Goal: Task Accomplishment & Management: Use online tool/utility

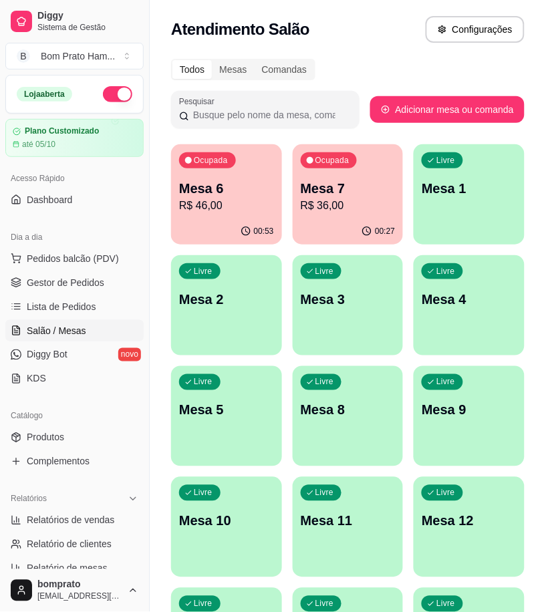
click at [177, 217] on div "Ocupada Mesa 6 R$ 46,00" at bounding box center [226, 181] width 111 height 74
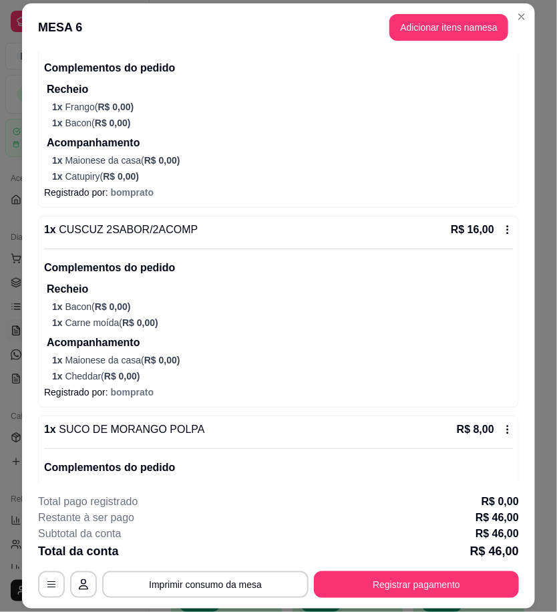
scroll to position [291, 0]
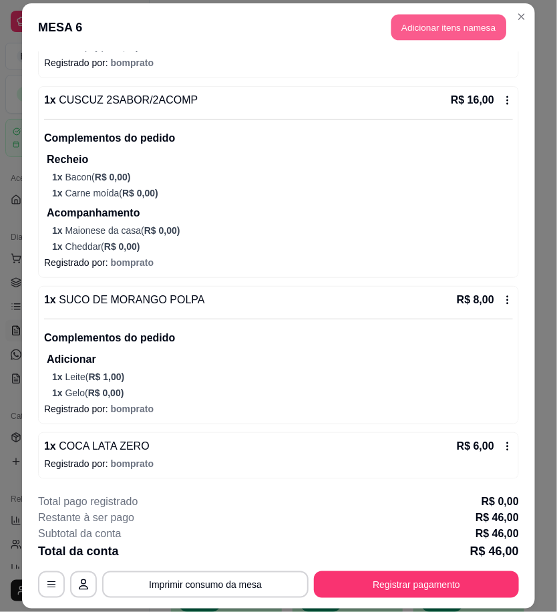
click at [472, 29] on button "Adicionar itens na mesa" at bounding box center [449, 27] width 115 height 26
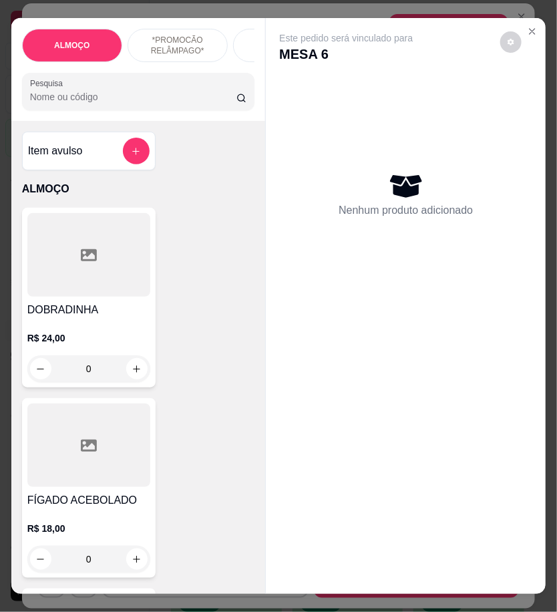
click at [92, 99] on input "Pesquisa" at bounding box center [133, 96] width 206 height 13
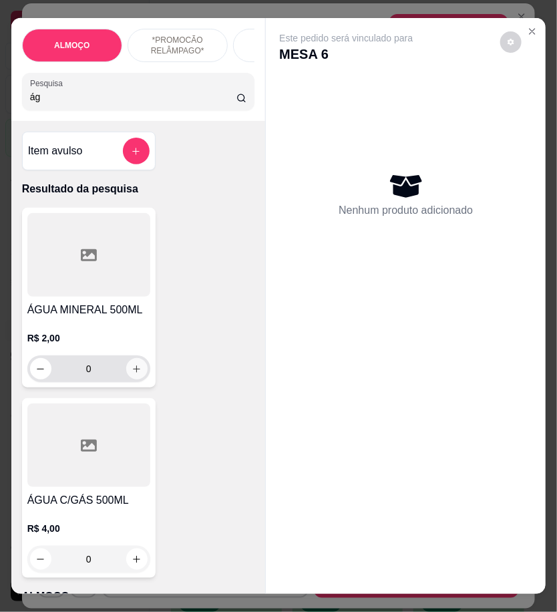
type input "ág"
click at [132, 374] on icon "increase-product-quantity" at bounding box center [137, 369] width 10 height 10
type input "1"
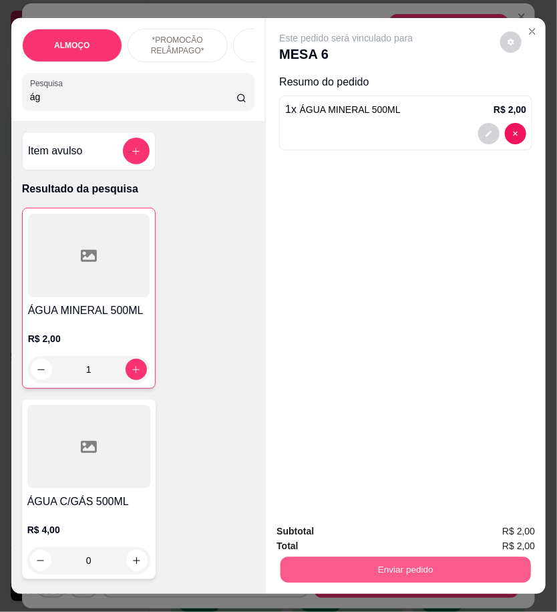
click at [402, 569] on button "Enviar pedido" at bounding box center [406, 570] width 251 height 26
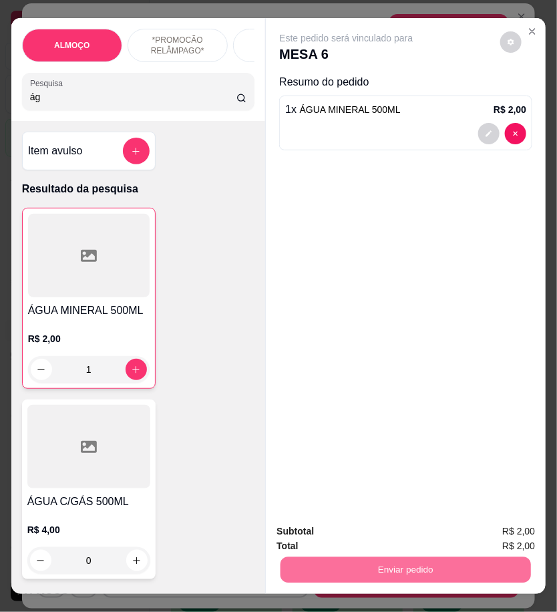
click at [410, 535] on button "Registrar cliente" at bounding box center [410, 531] width 88 height 25
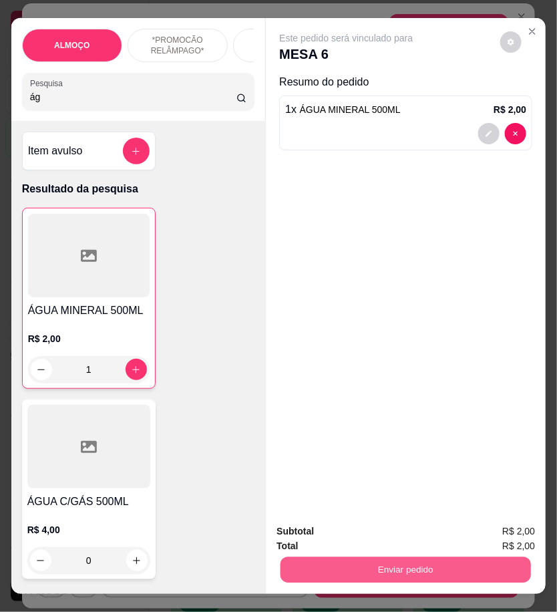
click at [490, 567] on button "Enviar pedido" at bounding box center [406, 570] width 251 height 26
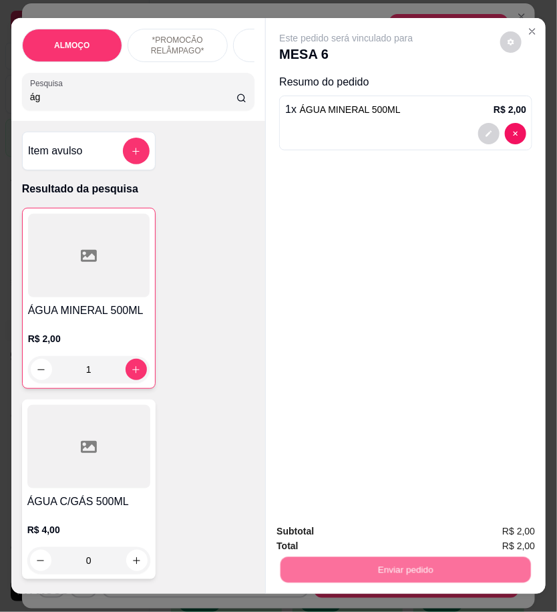
click at [488, 533] on button "Enviar pedido" at bounding box center [500, 531] width 74 height 25
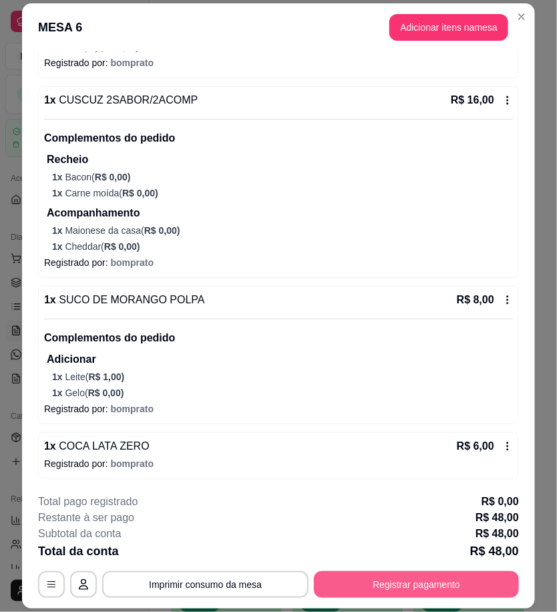
click at [408, 579] on button "Registrar pagamento" at bounding box center [416, 584] width 205 height 27
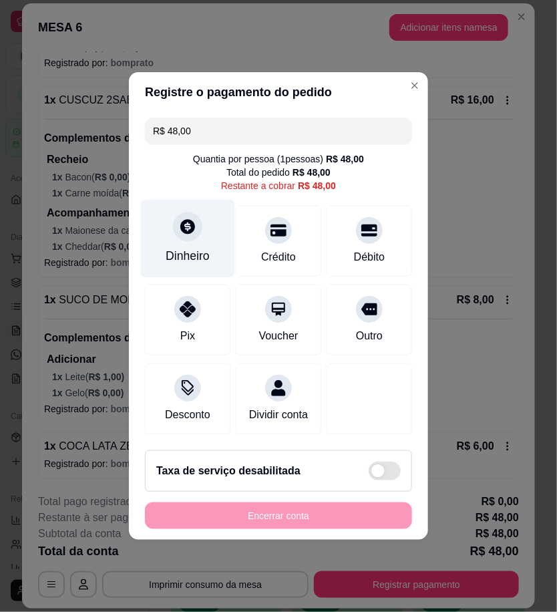
click at [199, 249] on div "Dinheiro" at bounding box center [188, 255] width 44 height 17
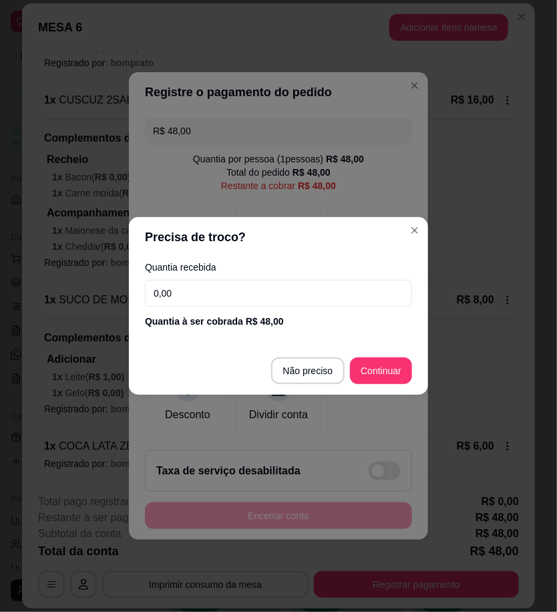
click at [246, 299] on input "0,00" at bounding box center [278, 293] width 267 height 27
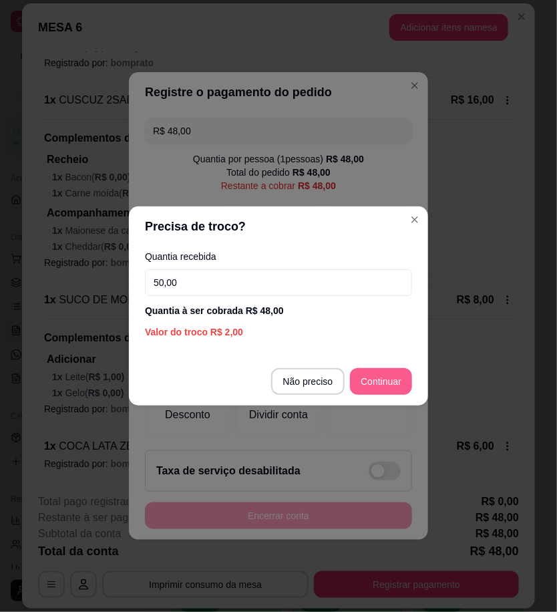
type input "50,00"
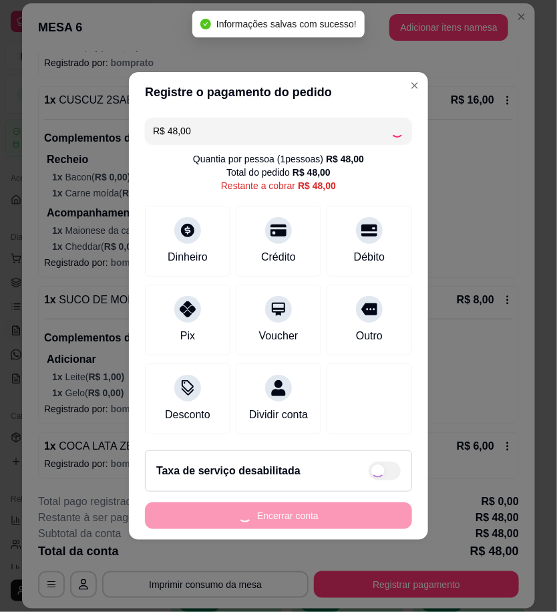
type input "R$ 0,00"
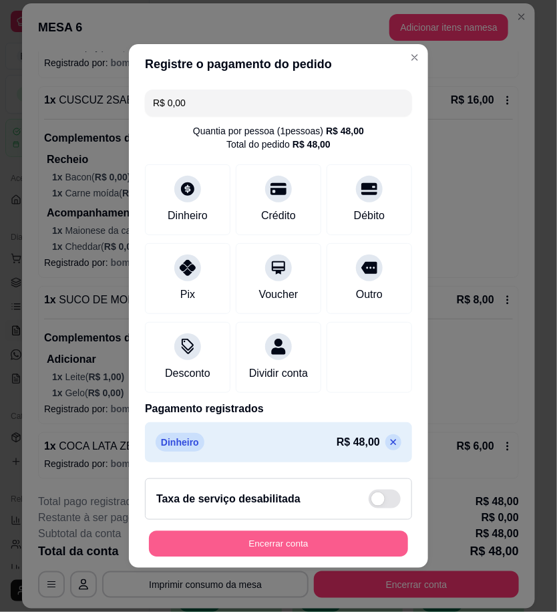
click at [279, 546] on button "Encerrar conta" at bounding box center [278, 544] width 259 height 26
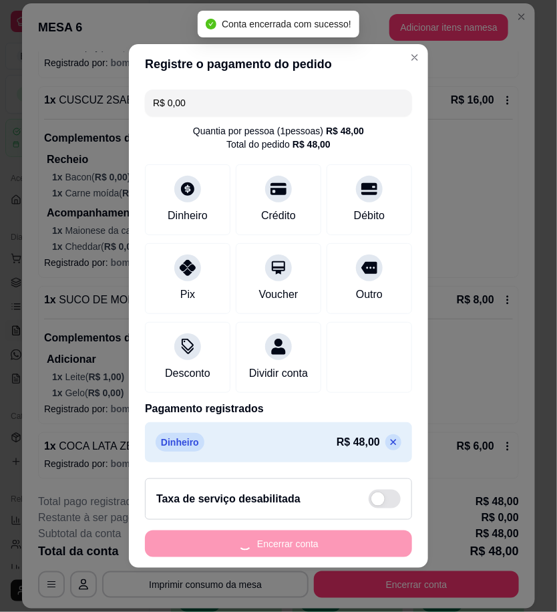
scroll to position [0, 0]
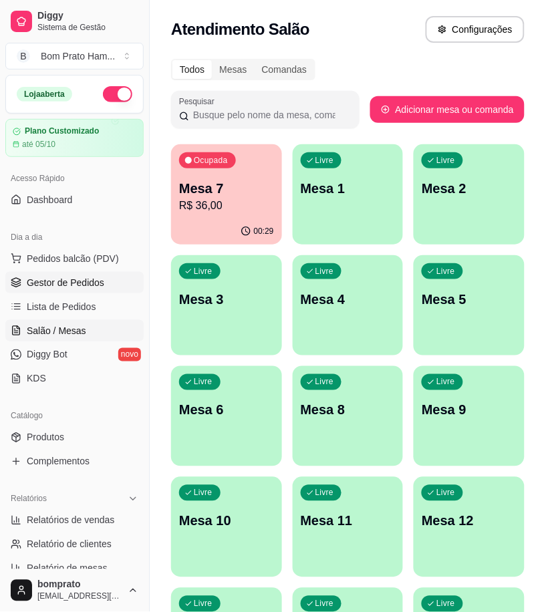
click at [92, 279] on span "Gestor de Pedidos" at bounding box center [66, 282] width 78 height 13
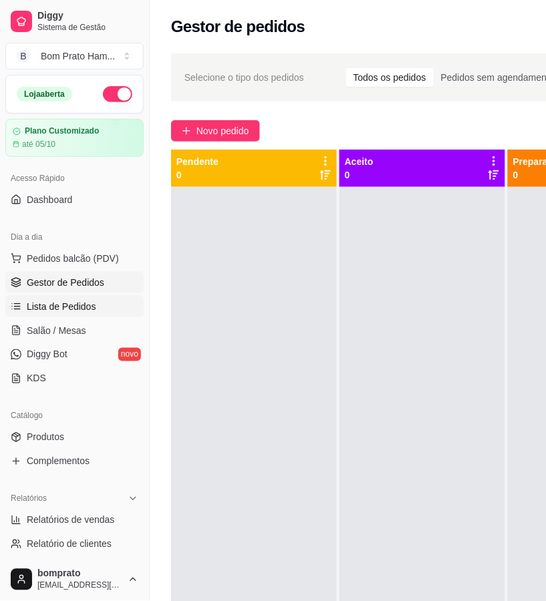
click at [87, 297] on link "Lista de Pedidos" at bounding box center [74, 306] width 138 height 21
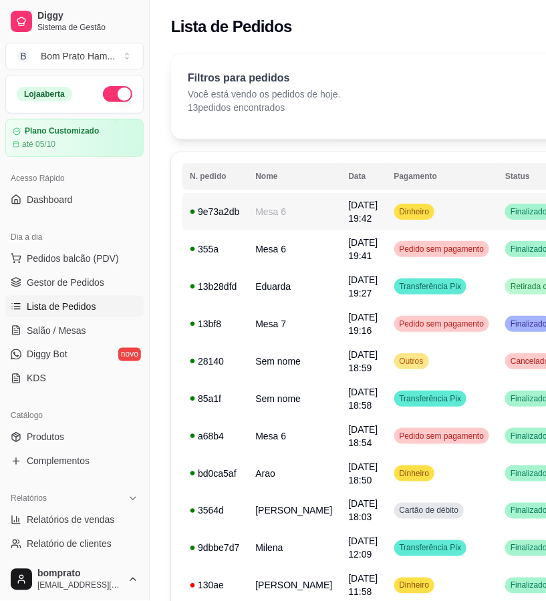
click at [298, 205] on td "Mesa 6" at bounding box center [293, 211] width 93 height 37
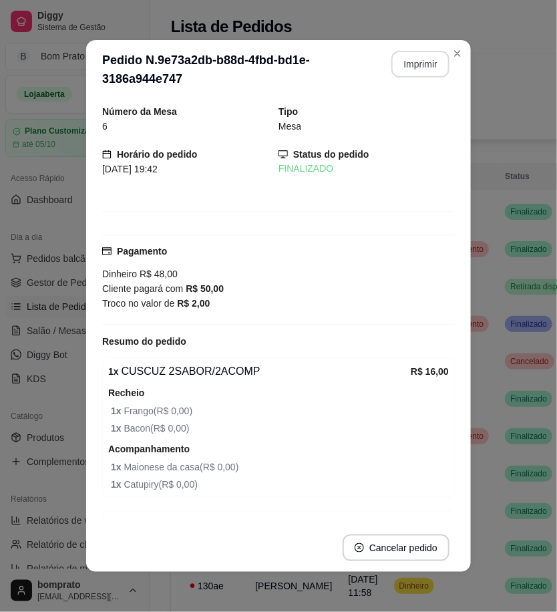
click at [433, 72] on button "Imprimir" at bounding box center [421, 64] width 58 height 27
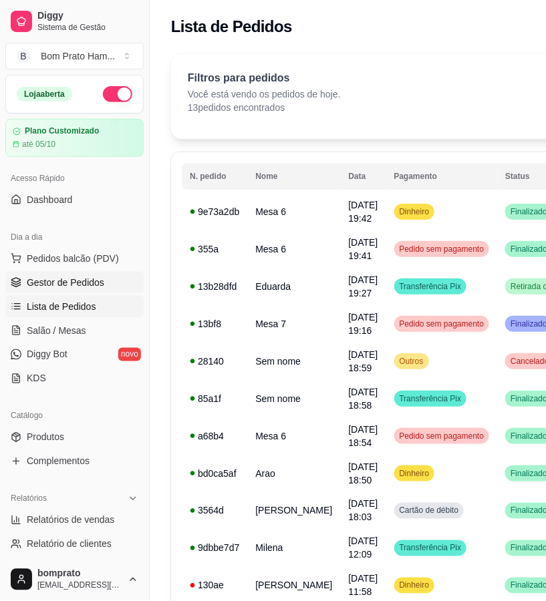
click at [90, 285] on span "Gestor de Pedidos" at bounding box center [66, 282] width 78 height 13
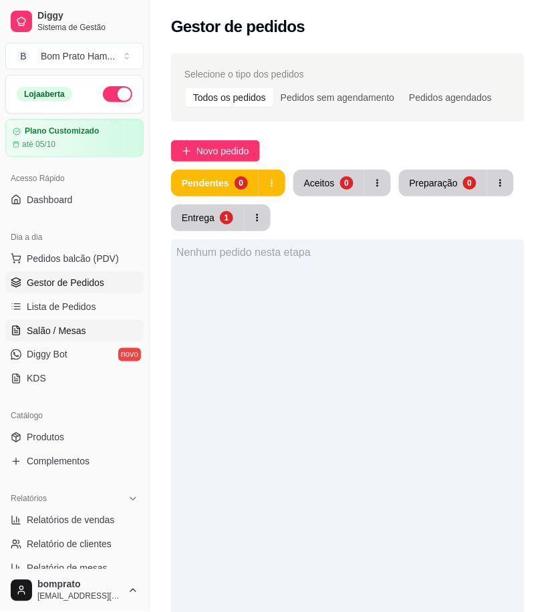
click at [78, 335] on span "Salão / Mesas" at bounding box center [56, 330] width 59 height 13
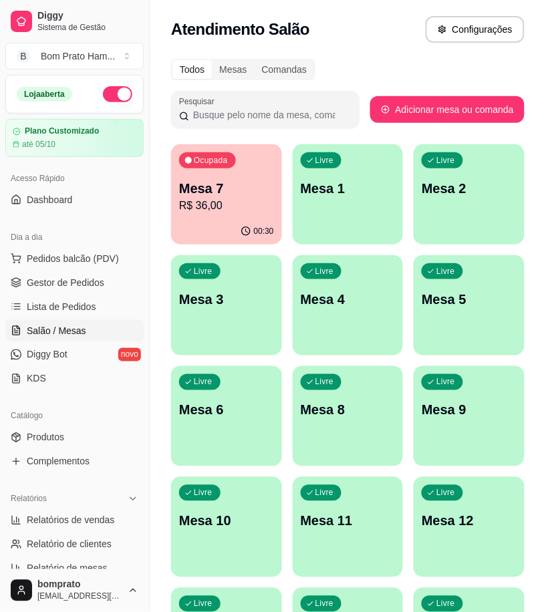
click at [227, 198] on p "R$ 36,00" at bounding box center [226, 206] width 95 height 16
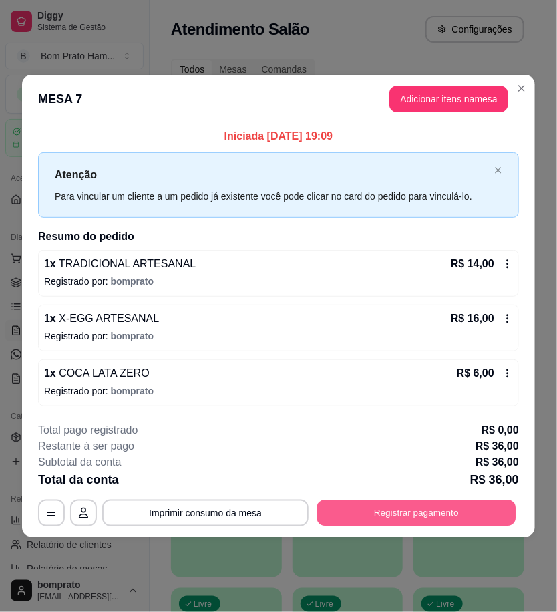
click at [409, 517] on button "Registrar pagamento" at bounding box center [416, 513] width 199 height 26
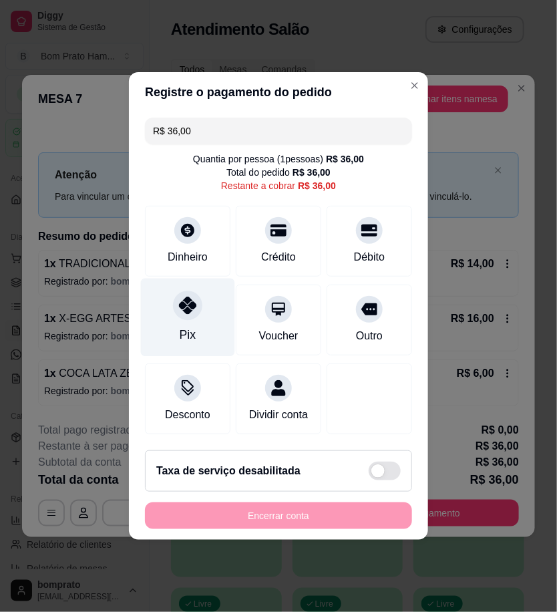
click at [213, 323] on div "Pix" at bounding box center [188, 318] width 94 height 78
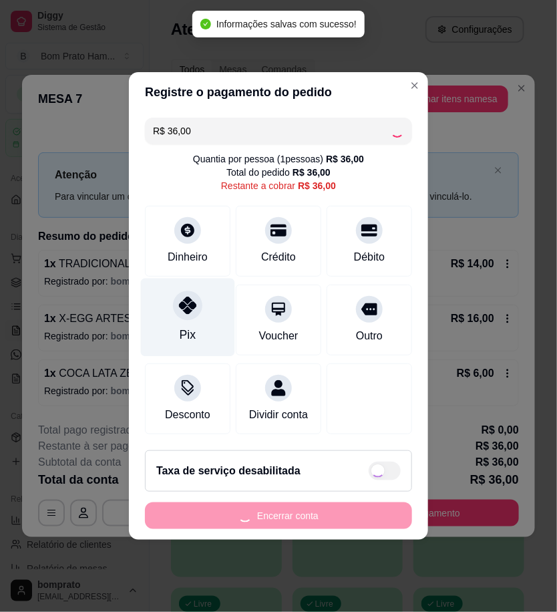
type input "R$ 0,00"
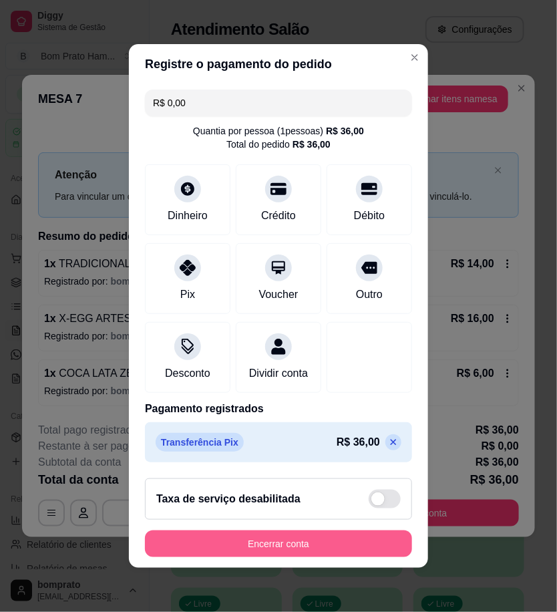
click at [384, 547] on button "Encerrar conta" at bounding box center [278, 544] width 267 height 27
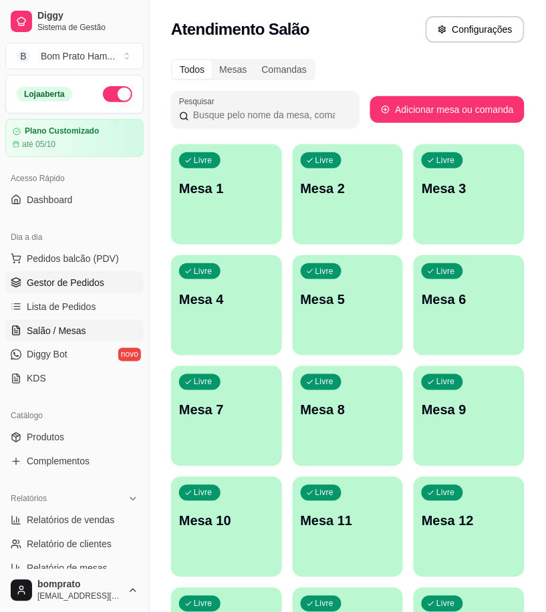
click at [118, 289] on link "Gestor de Pedidos" at bounding box center [74, 282] width 138 height 21
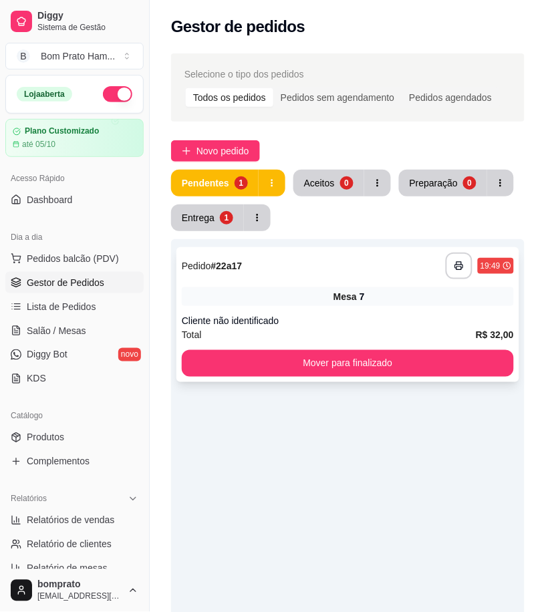
click at [339, 303] on span "Mesa" at bounding box center [344, 296] width 23 height 13
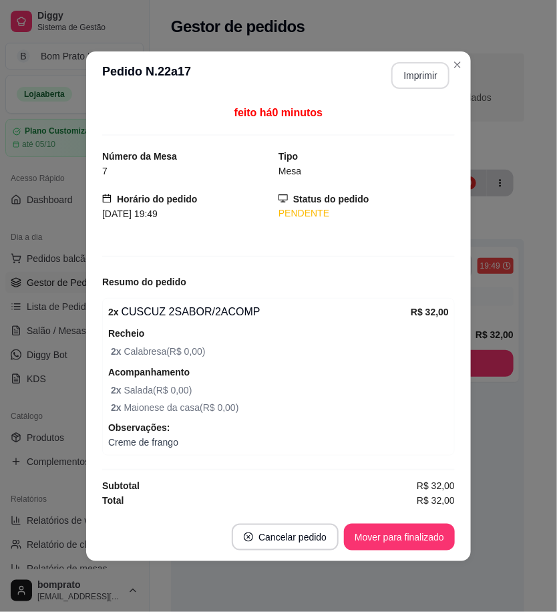
click at [433, 54] on header "**********" at bounding box center [278, 75] width 385 height 48
click at [433, 63] on button "Imprimir" at bounding box center [421, 75] width 56 height 26
click at [415, 533] on button "Mover para finalizado" at bounding box center [399, 537] width 111 height 27
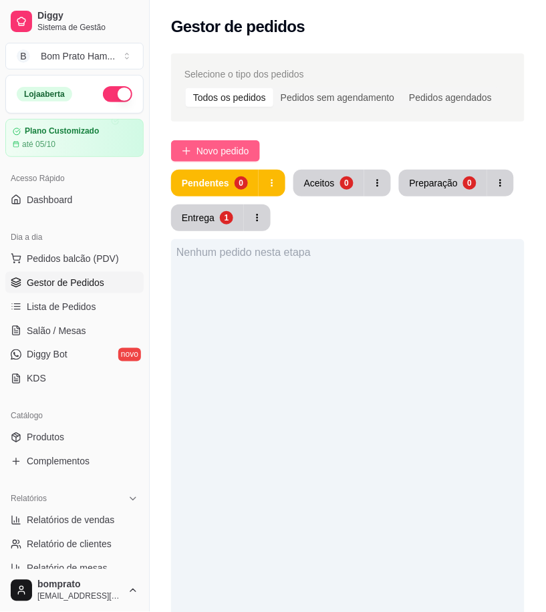
click at [217, 148] on span "Novo pedido" at bounding box center [222, 151] width 53 height 15
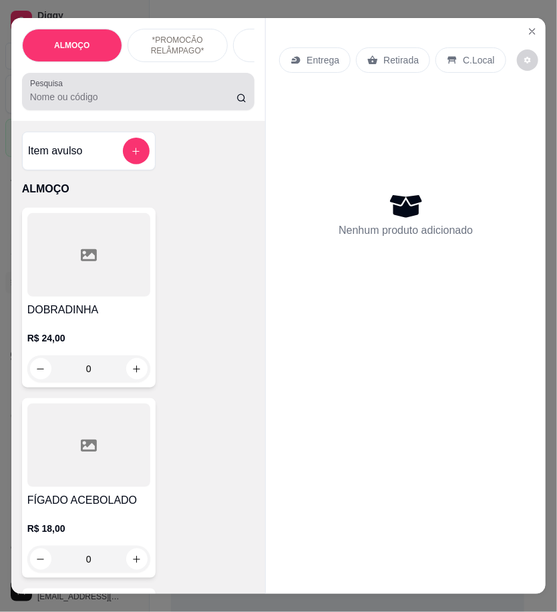
click at [90, 104] on input "Pesquisa" at bounding box center [133, 96] width 206 height 13
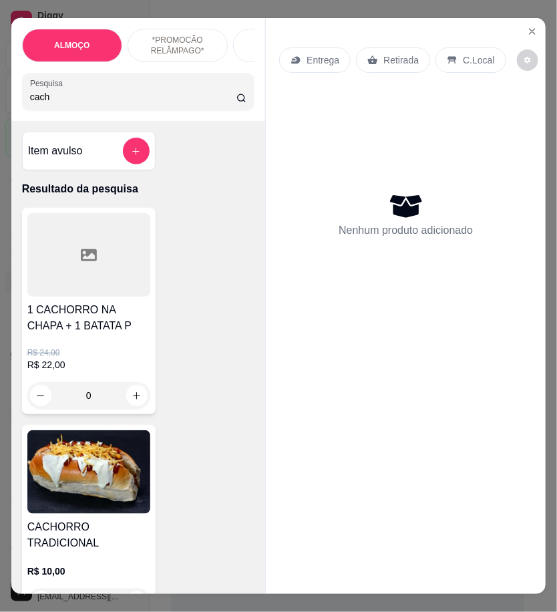
type input "cach"
click at [97, 483] on img at bounding box center [88, 472] width 123 height 84
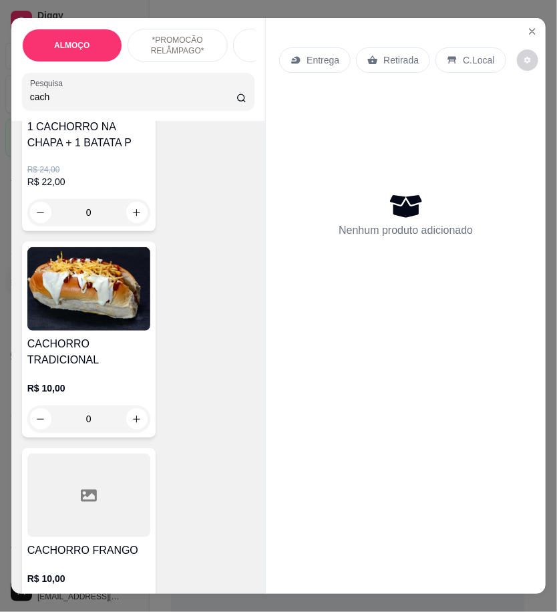
scroll to position [223, 0]
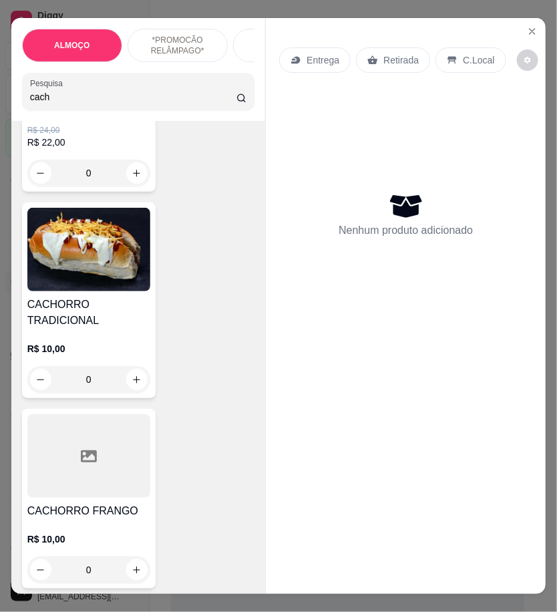
click at [98, 444] on div at bounding box center [88, 456] width 123 height 84
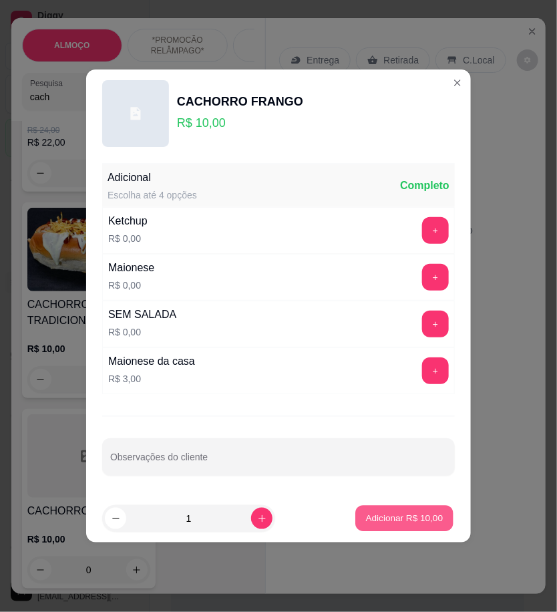
click at [379, 509] on button "Adicionar R$ 10,00" at bounding box center [405, 519] width 98 height 26
type input "1"
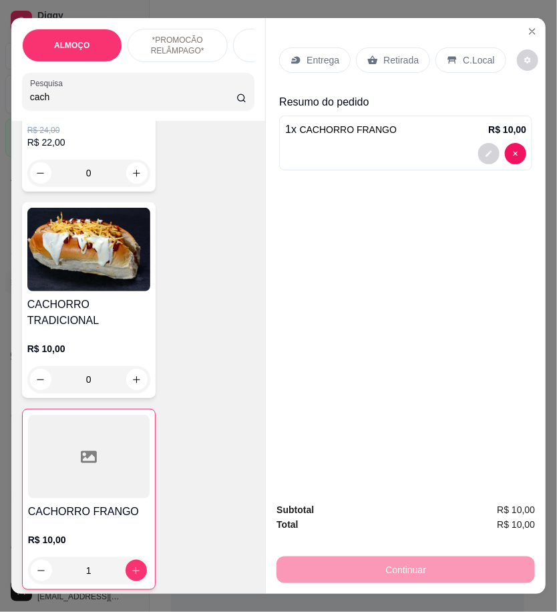
click at [410, 53] on p "Retirada" at bounding box center [401, 59] width 35 height 13
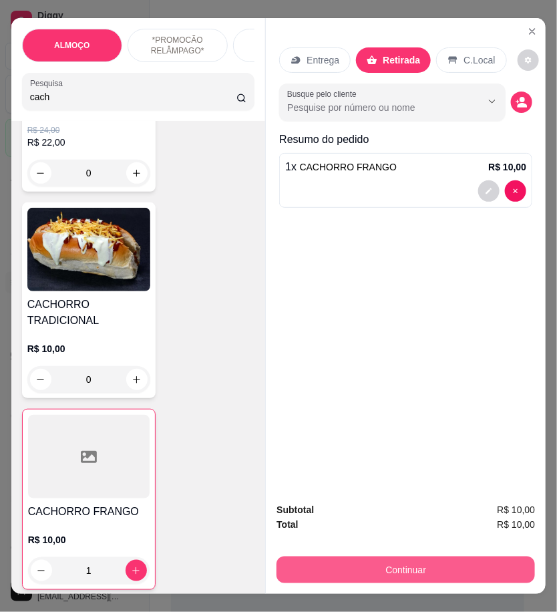
click at [429, 563] on button "Continuar" at bounding box center [406, 570] width 259 height 27
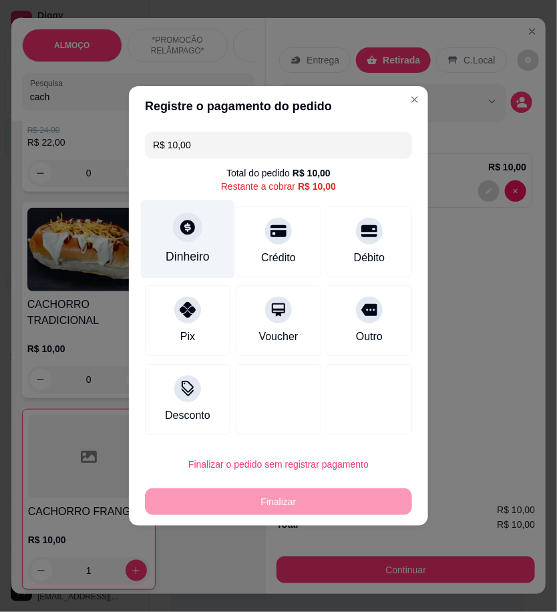
click at [198, 263] on div "Dinheiro" at bounding box center [188, 256] width 44 height 17
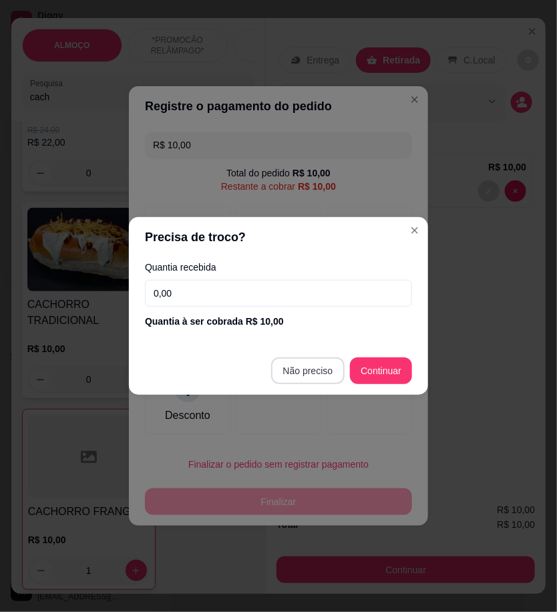
type input "R$ 0,00"
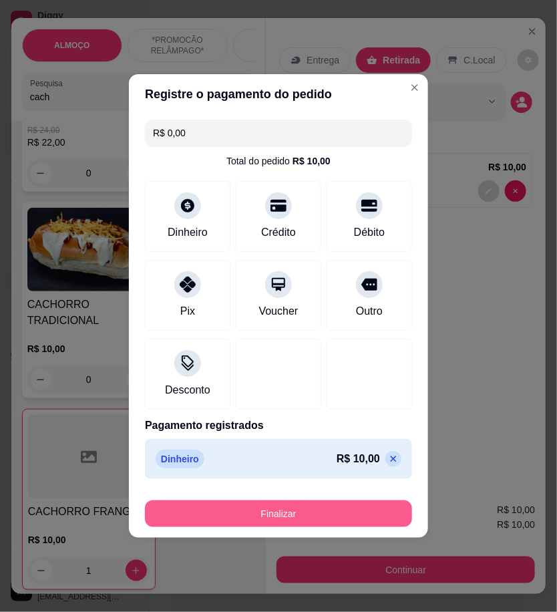
click at [341, 513] on button "Finalizar" at bounding box center [278, 514] width 267 height 27
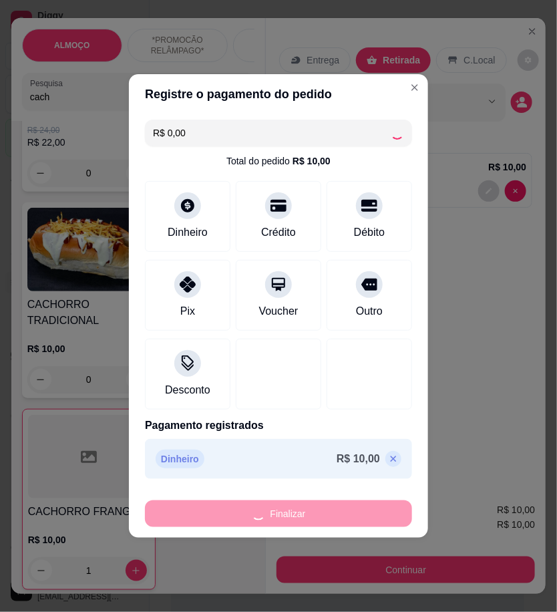
type input "0"
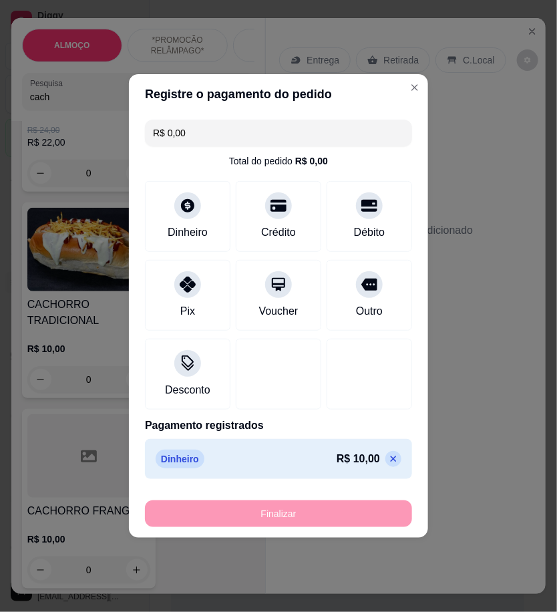
type input "-R$ 10,00"
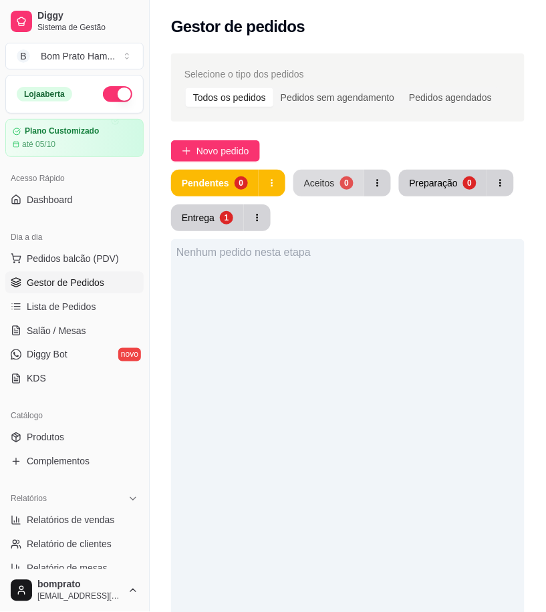
click at [329, 186] on div "Aceitos" at bounding box center [319, 182] width 31 height 13
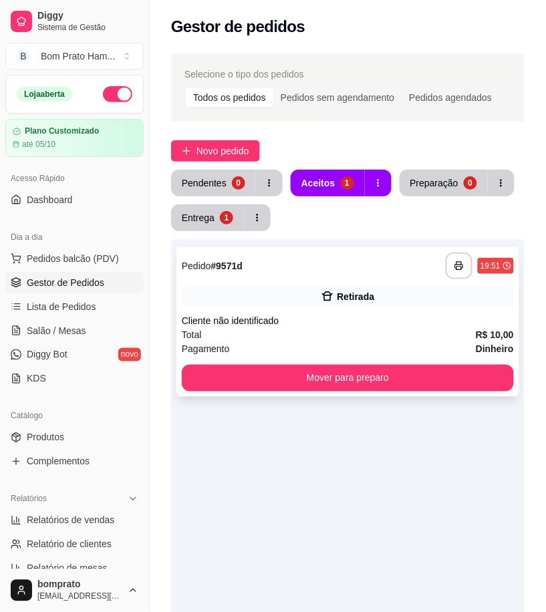
click at [373, 314] on div "Cliente não identificado" at bounding box center [348, 320] width 332 height 13
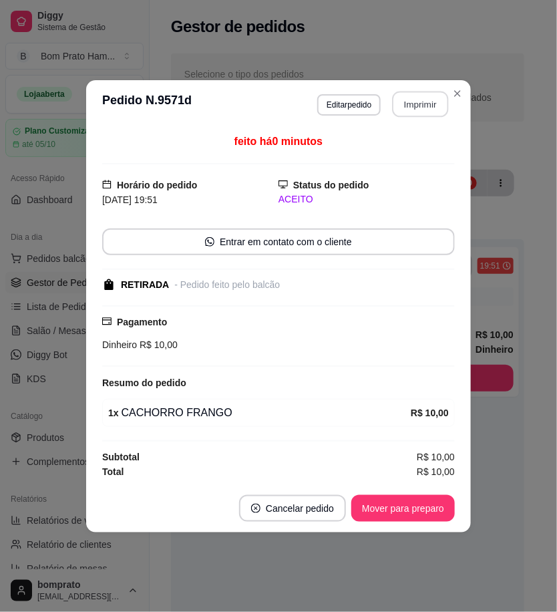
click at [424, 108] on button "Imprimir" at bounding box center [421, 104] width 56 height 26
click at [436, 504] on button "Mover para preparo" at bounding box center [403, 508] width 100 height 26
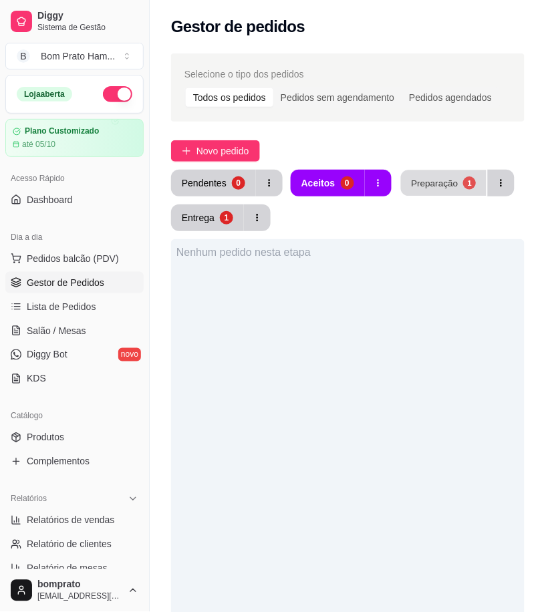
click at [442, 174] on button "Preparação 1" at bounding box center [444, 183] width 86 height 26
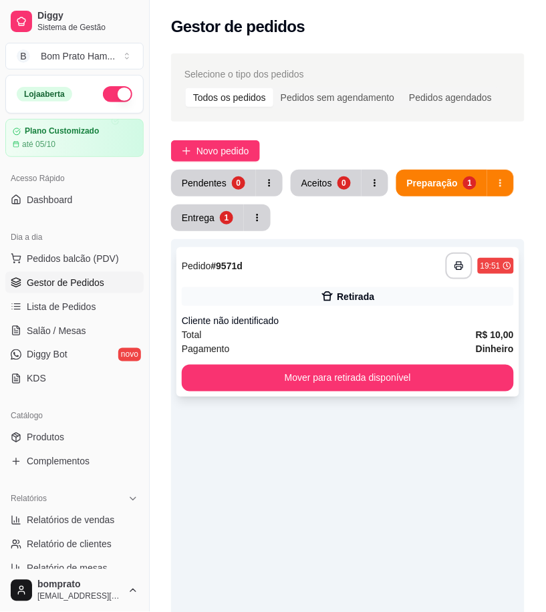
click at [363, 288] on div "Retirada" at bounding box center [348, 296] width 332 height 19
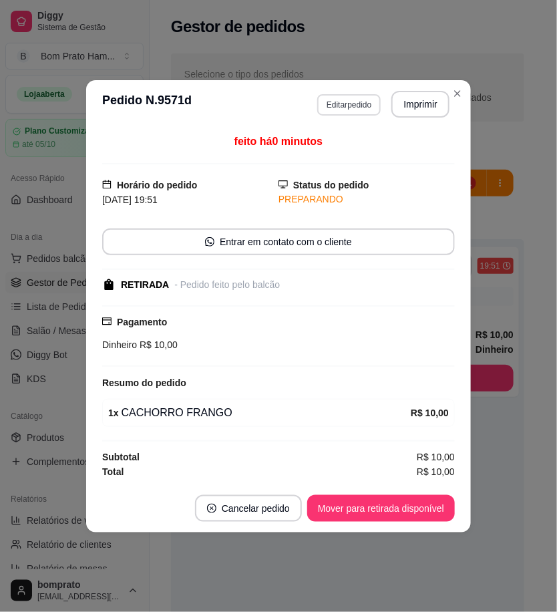
click at [334, 108] on button "Editar pedido" at bounding box center [348, 104] width 63 height 21
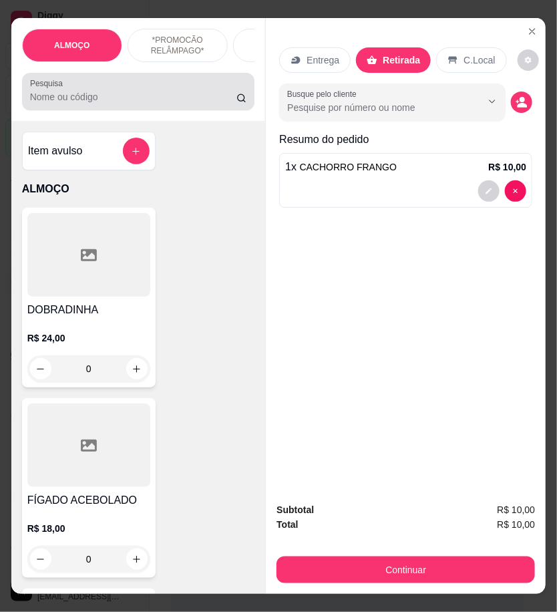
click at [65, 105] on div at bounding box center [138, 91] width 217 height 27
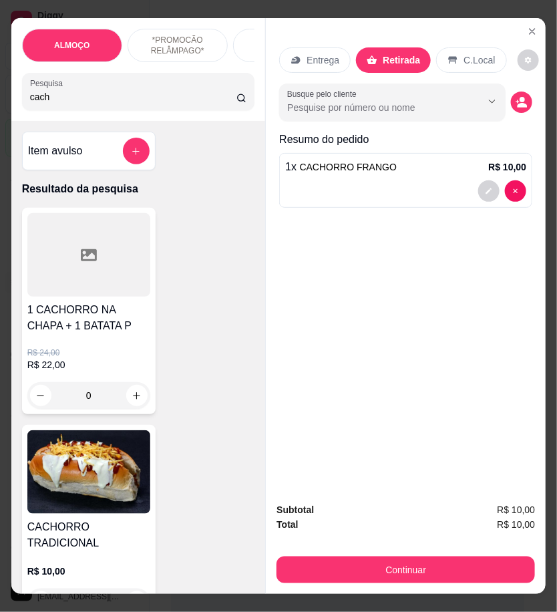
type input "cach"
click at [98, 495] on img at bounding box center [88, 472] width 123 height 84
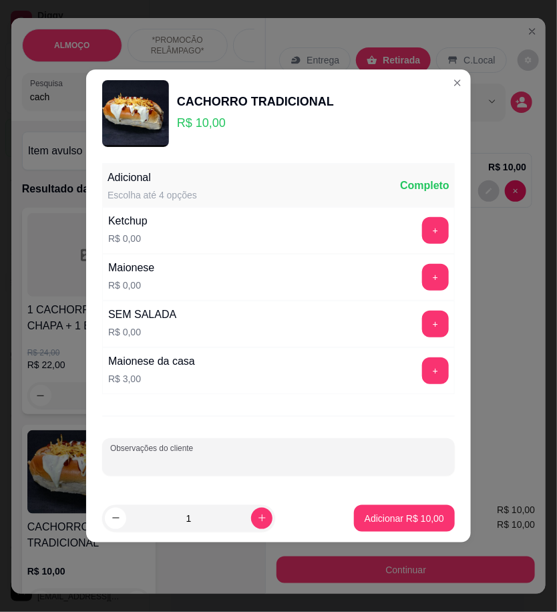
click at [252, 456] on input "Observações do cliente" at bounding box center [278, 462] width 337 height 13
click at [179, 458] on input "Observações do cliente" at bounding box center [278, 462] width 337 height 13
type input "SÓ SALSICHA, CARNE, E QUEIJO RALADO"
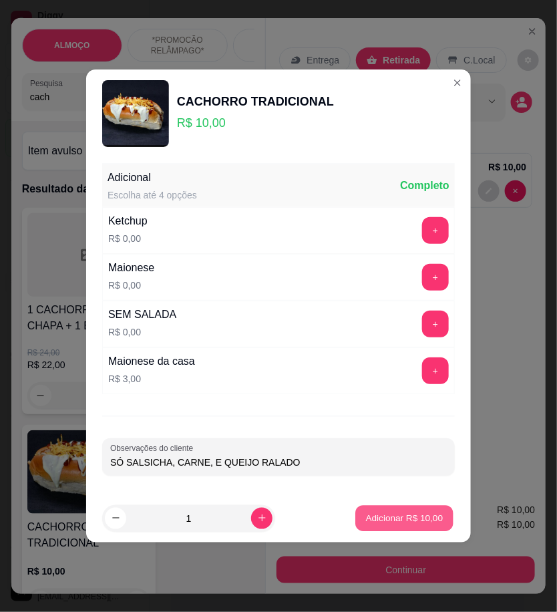
click at [368, 515] on p "Adicionar R$ 10,00" at bounding box center [405, 518] width 78 height 13
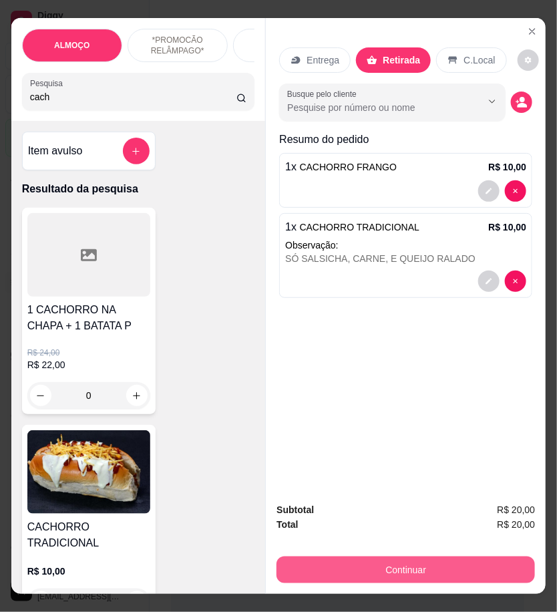
click at [436, 569] on button "Continuar" at bounding box center [406, 570] width 259 height 27
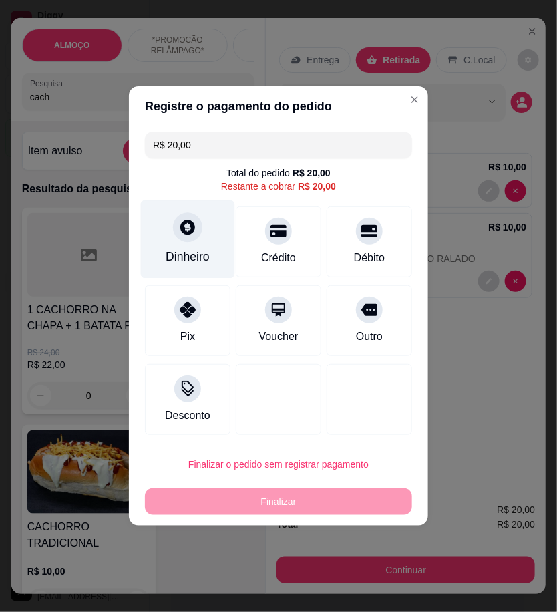
click at [190, 265] on div "Dinheiro" at bounding box center [188, 256] width 44 height 17
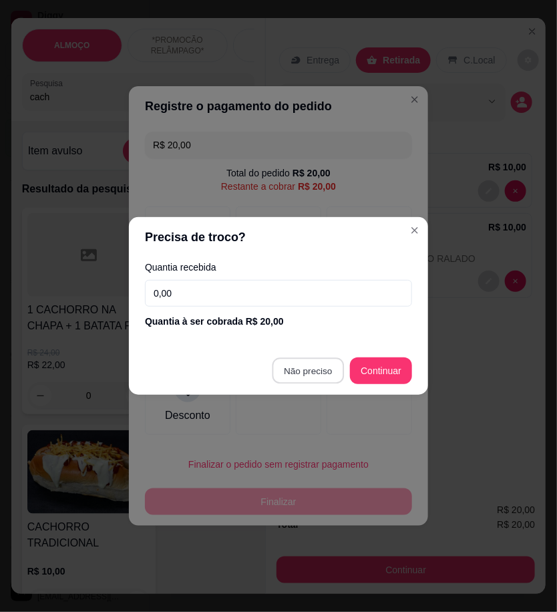
type input "R$ 0,00"
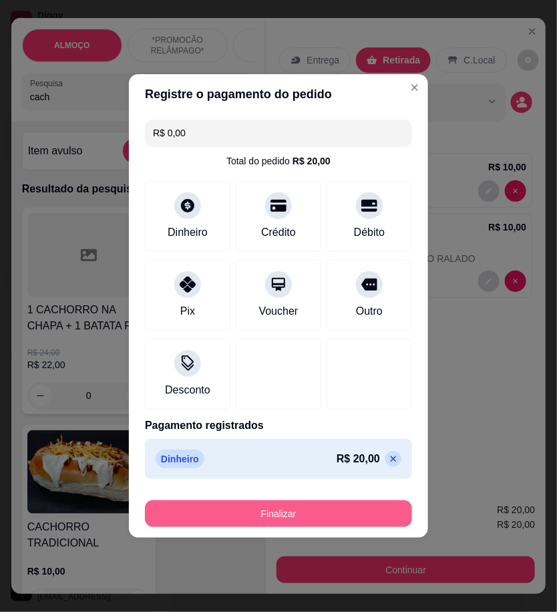
click at [344, 513] on button "Finalizar" at bounding box center [278, 514] width 267 height 27
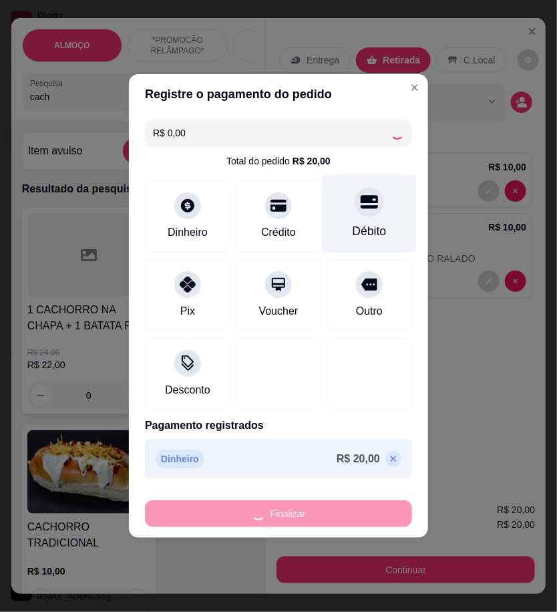
type input "0"
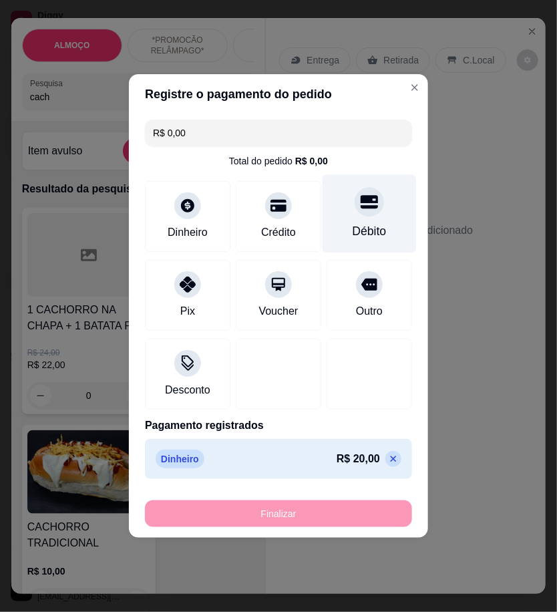
type input "-R$ 20,00"
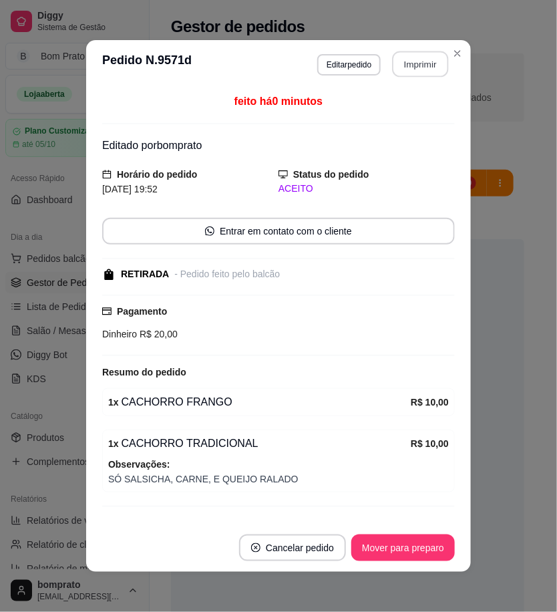
click at [416, 65] on button "Imprimir" at bounding box center [421, 64] width 56 height 26
click at [430, 538] on button "Mover para preparo" at bounding box center [403, 548] width 100 height 26
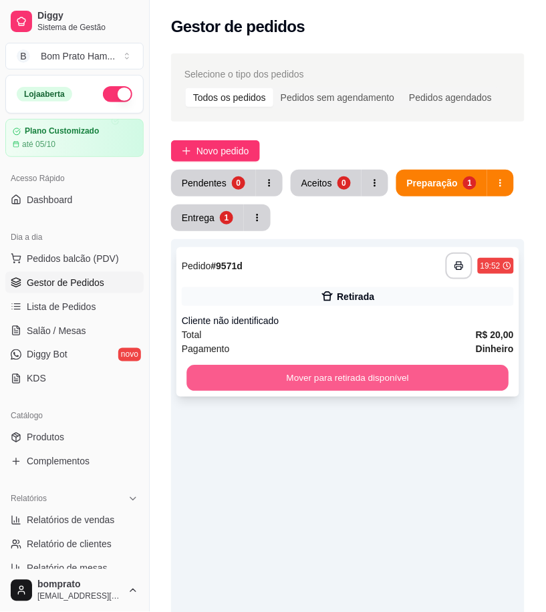
click at [384, 366] on button "Mover para retirada disponível" at bounding box center [347, 379] width 322 height 26
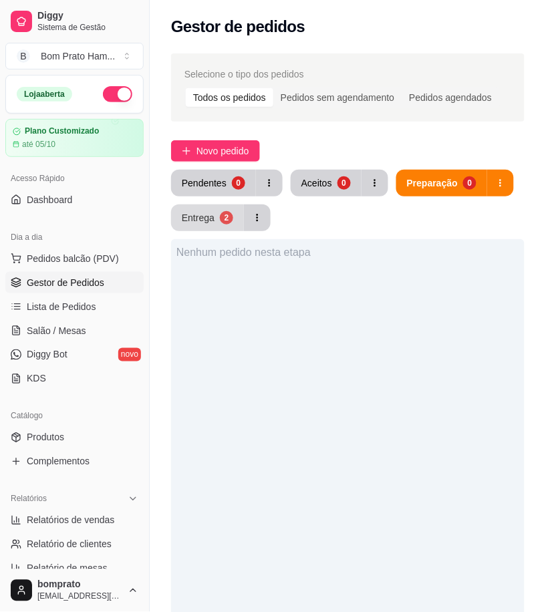
click at [212, 221] on div "Entrega" at bounding box center [198, 217] width 33 height 13
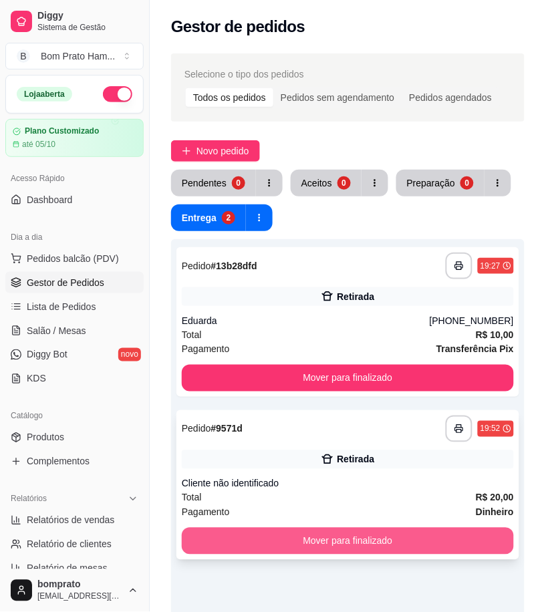
click at [406, 537] on button "Mover para finalizado" at bounding box center [348, 541] width 332 height 27
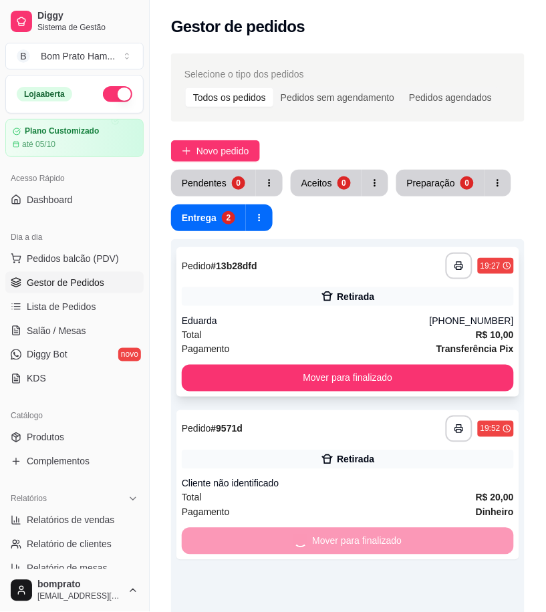
click at [365, 314] on div "Eduarda" at bounding box center [306, 320] width 248 height 13
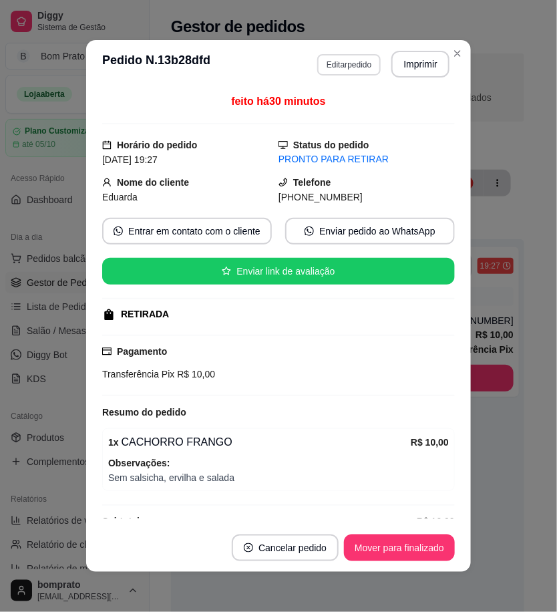
click at [349, 65] on button "Editar pedido" at bounding box center [348, 64] width 63 height 21
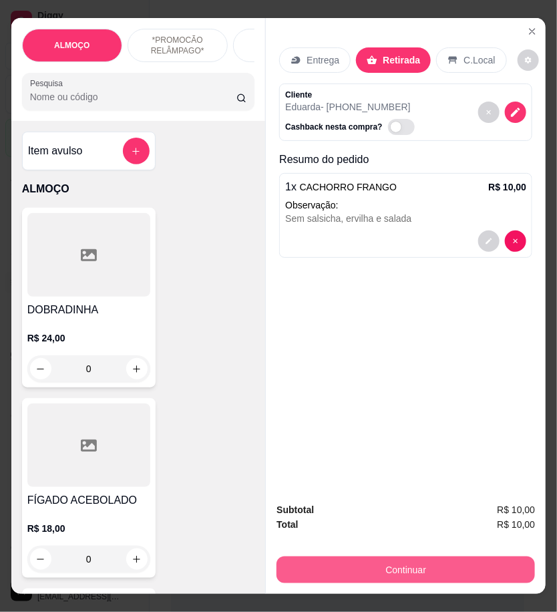
click at [466, 562] on button "Continuar" at bounding box center [406, 570] width 259 height 27
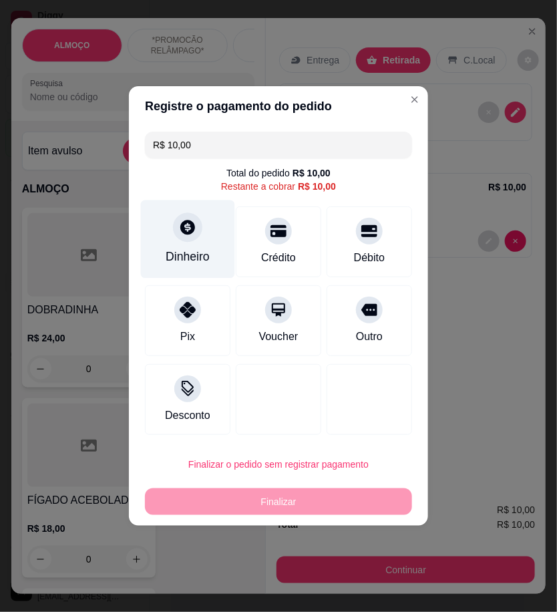
click at [196, 256] on div "Dinheiro" at bounding box center [188, 256] width 44 height 17
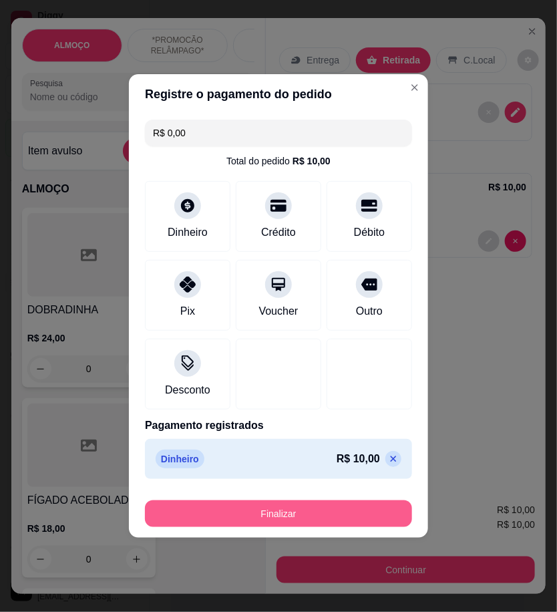
click at [346, 523] on button "Finalizar" at bounding box center [278, 514] width 267 height 27
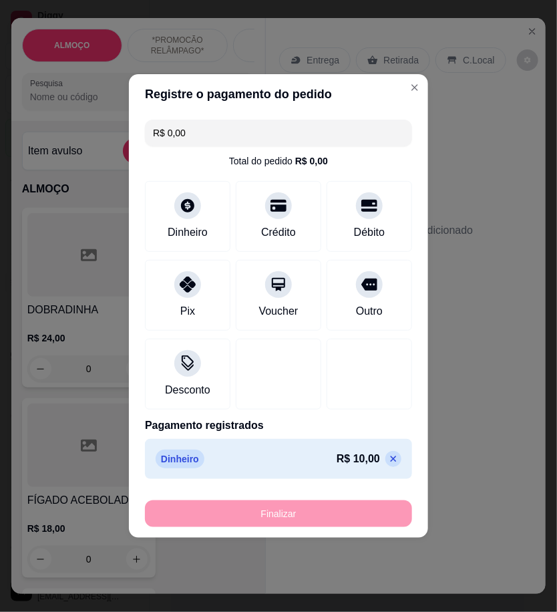
type input "-R$ 10,00"
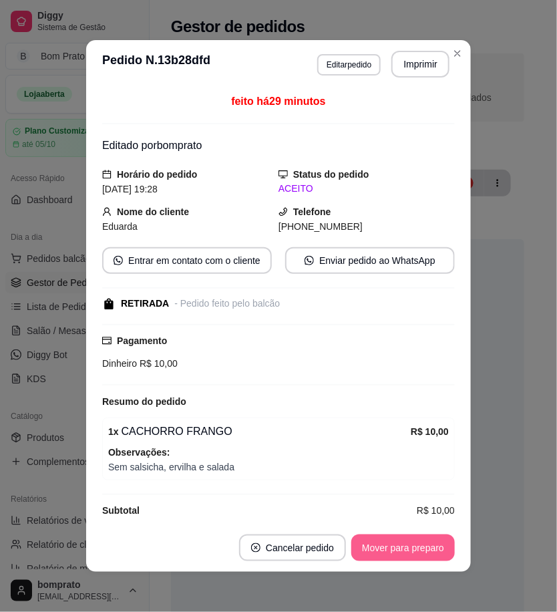
click at [390, 545] on button "Mover para preparo" at bounding box center [404, 548] width 104 height 27
click at [390, 545] on button "Mover para retirada disponível" at bounding box center [381, 548] width 148 height 27
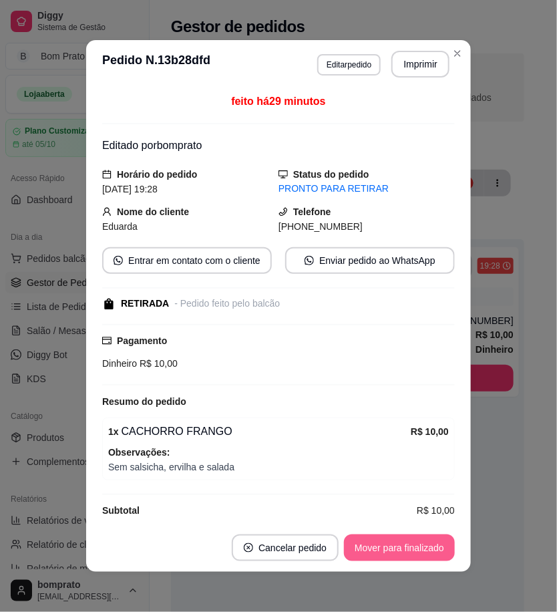
click at [390, 545] on button "Mover para finalizado" at bounding box center [399, 548] width 111 height 27
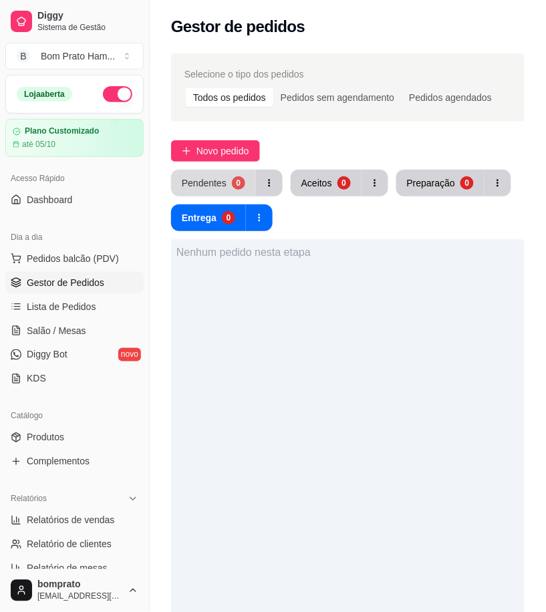
click at [237, 184] on div "0" at bounding box center [238, 182] width 13 height 13
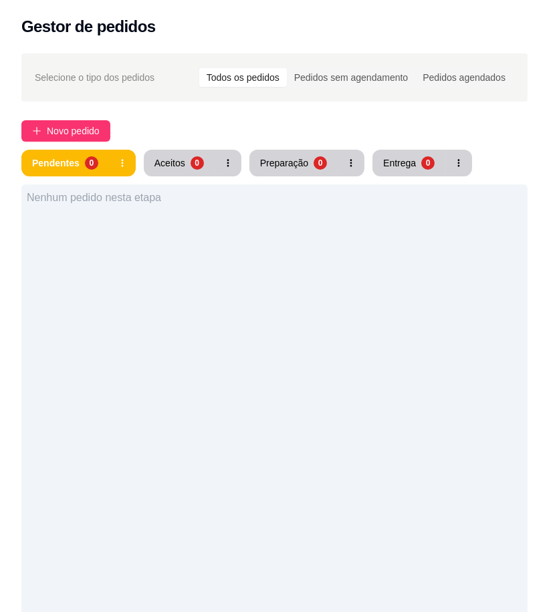
click at [287, 256] on div "Nenhum pedido nesta etapa" at bounding box center [274, 490] width 506 height 612
